Goal: Task Accomplishment & Management: Use online tool/utility

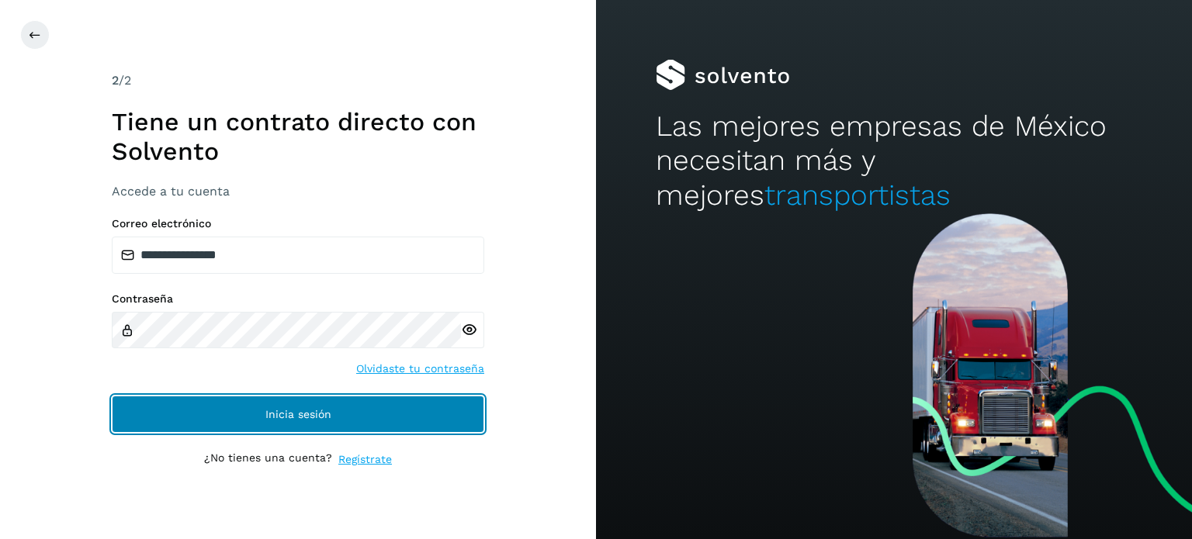
click at [262, 419] on button "Inicia sesión" at bounding box center [298, 414] width 373 height 37
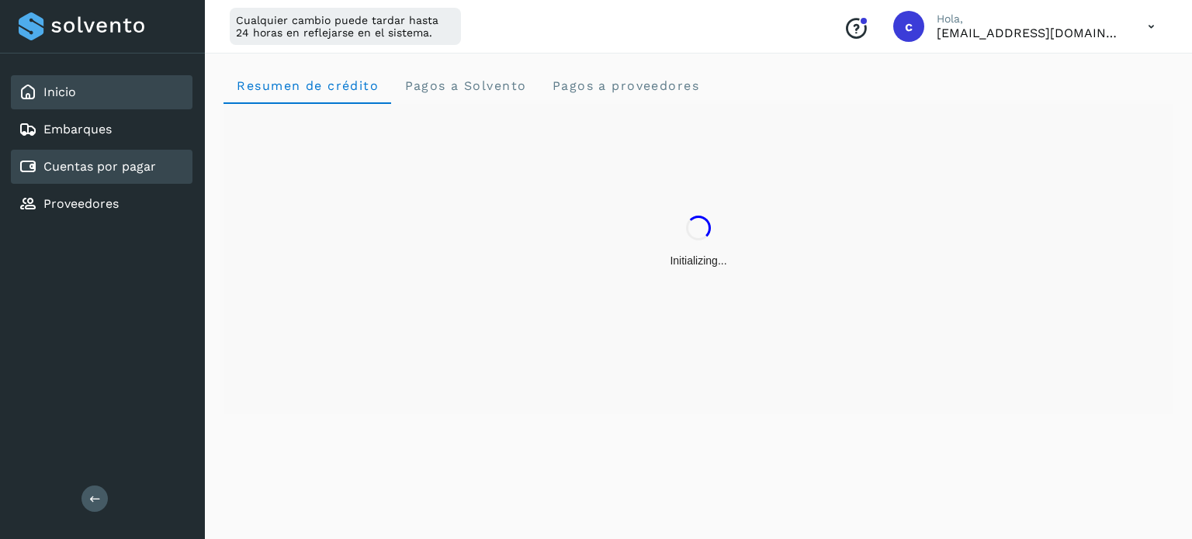
click at [78, 162] on link "Cuentas por pagar" at bounding box center [99, 166] width 113 height 15
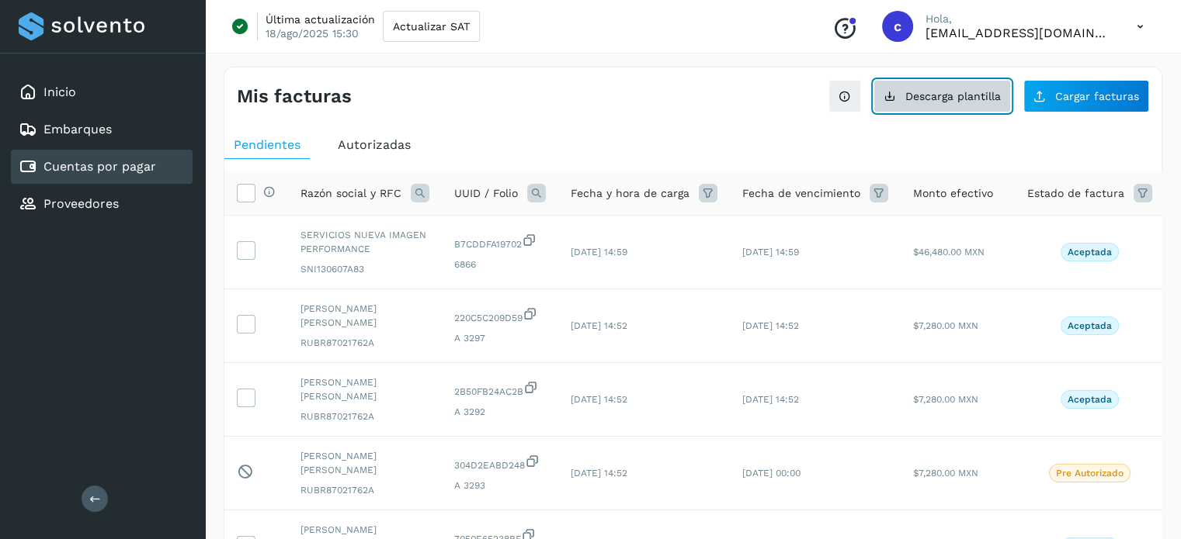
click at [934, 104] on button "Descarga plantilla" at bounding box center [941, 96] width 137 height 33
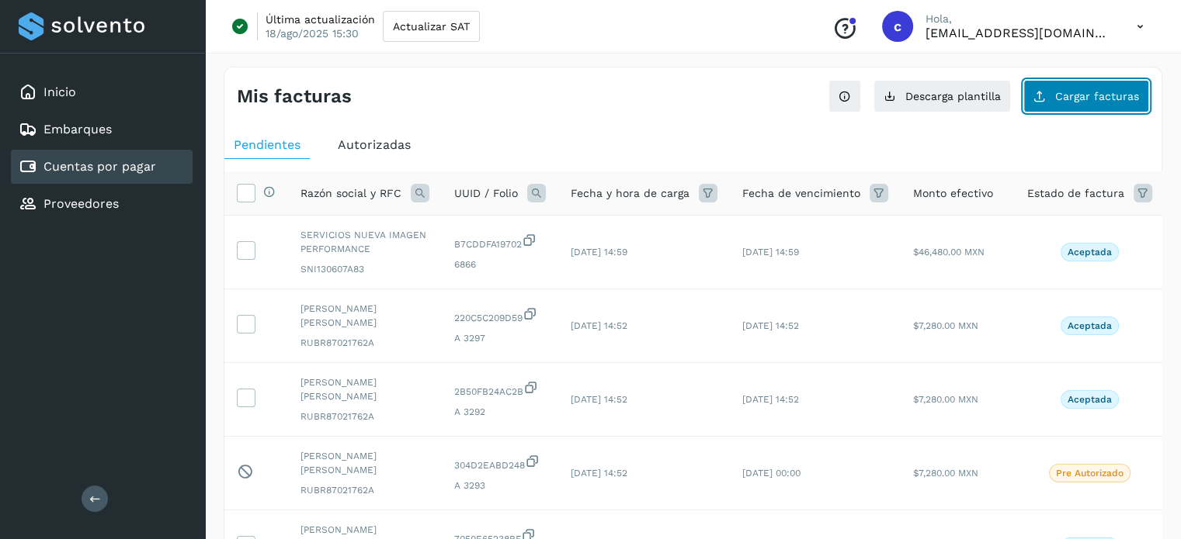
click at [1077, 99] on span "Cargar facturas" at bounding box center [1097, 96] width 84 height 11
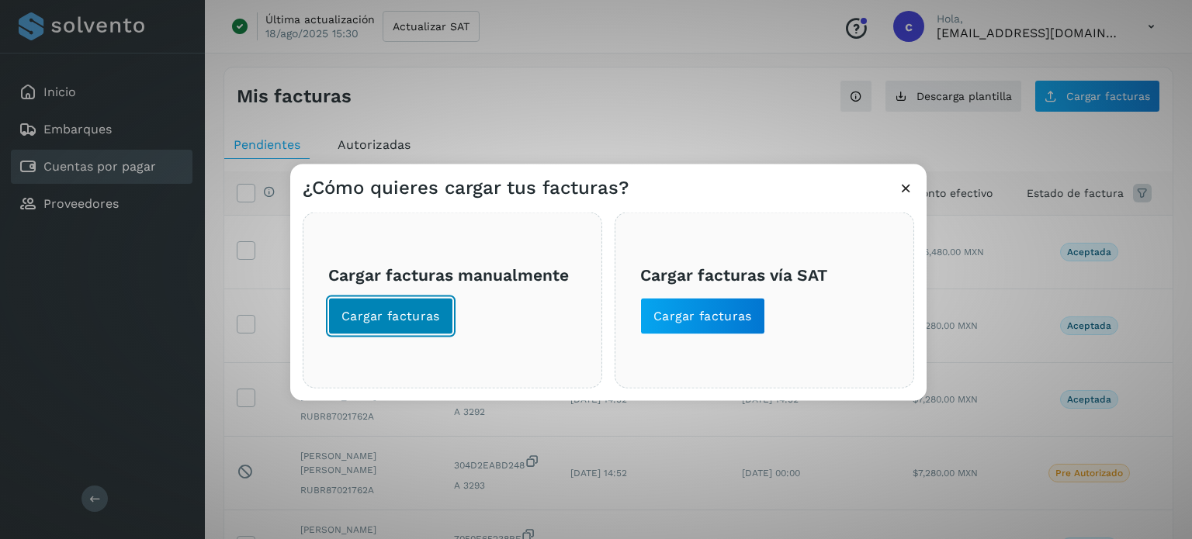
click at [423, 318] on span "Cargar facturas" at bounding box center [391, 315] width 99 height 17
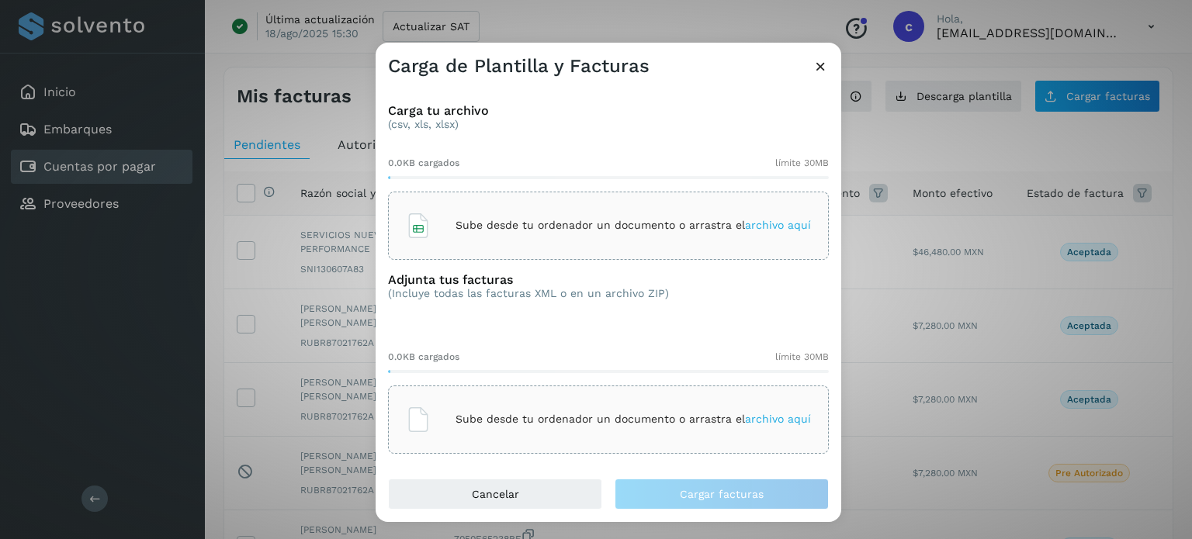
click at [458, 236] on div "Sube desde tu ordenador un documento o arrastra el archivo aquí" at bounding box center [608, 226] width 405 height 42
click at [448, 401] on div "Sube desde tu ordenador un documento o arrastra el archivo aquí" at bounding box center [608, 420] width 405 height 42
click at [433, 392] on div "Sube desde tu ordenador un documento o arrastra el archivo aquí" at bounding box center [608, 420] width 441 height 68
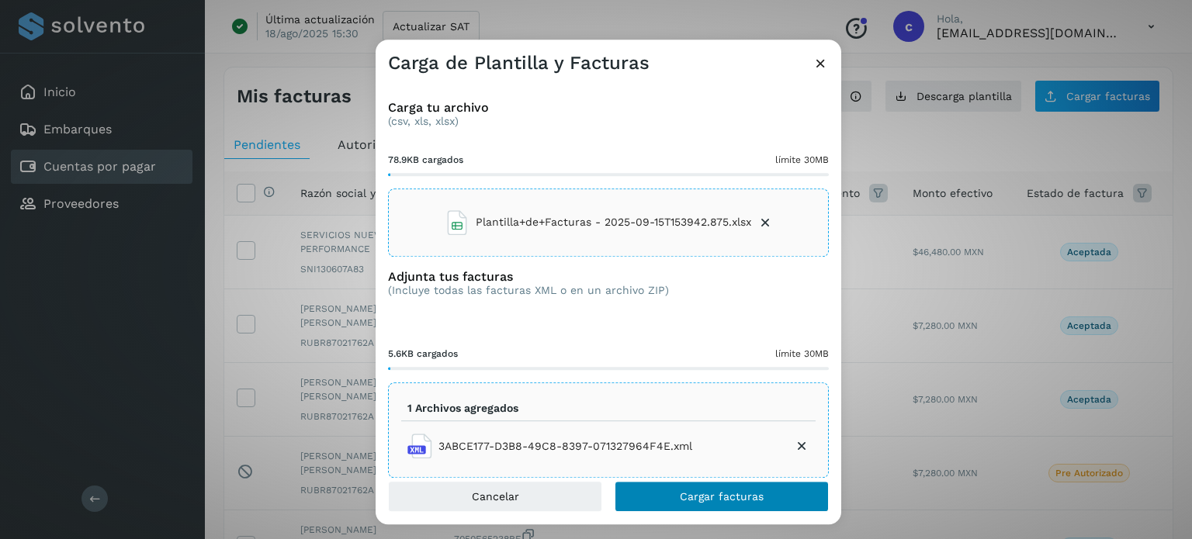
click at [667, 479] on div "Carga tu archivo (csv, xls, xlsx) 78.9KB cargados límite 30MB Plantilla+de+Fact…" at bounding box center [609, 278] width 466 height 407
click at [671, 500] on button "Cargar facturas" at bounding box center [722, 496] width 214 height 31
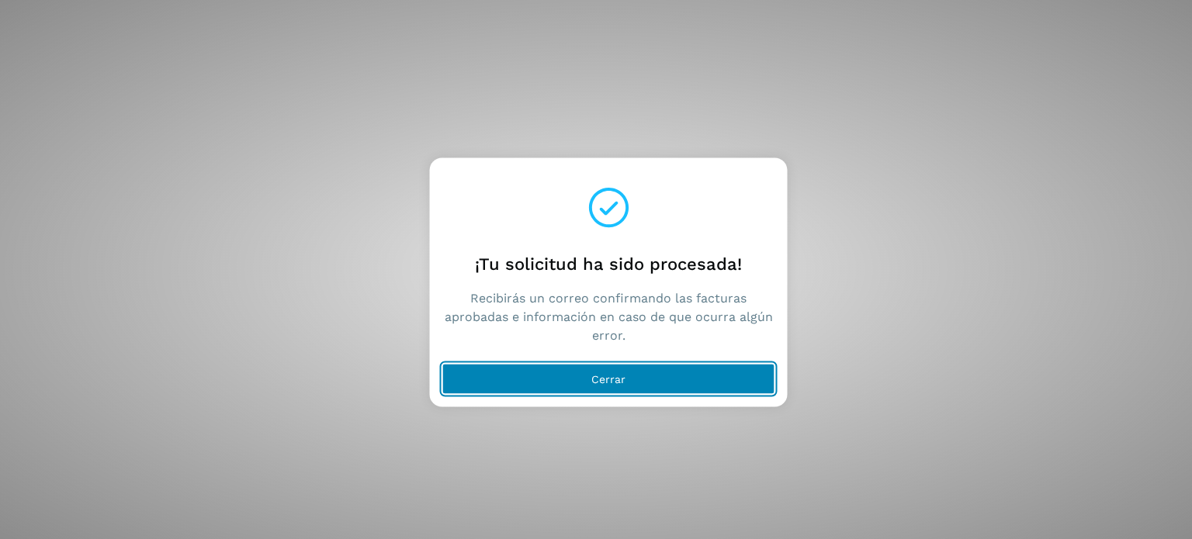
click at [549, 371] on button "Cerrar" at bounding box center [608, 378] width 333 height 31
